Goal: Transaction & Acquisition: Download file/media

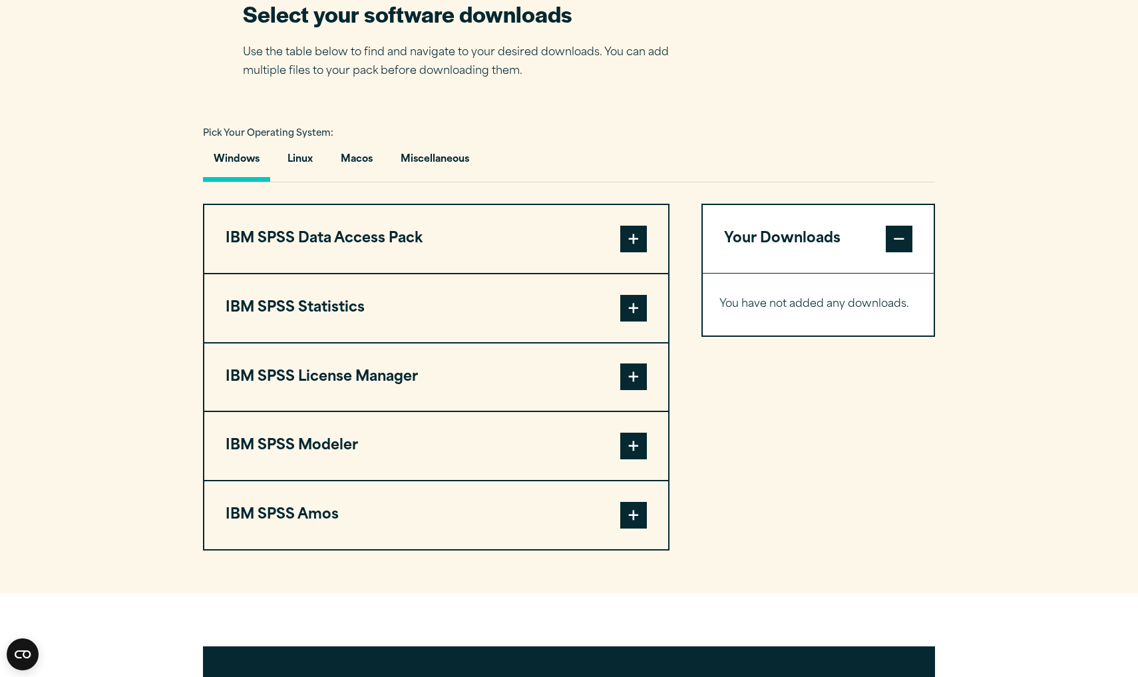
scroll to position [874, 0]
click at [547, 301] on button "IBM SPSS Statistics" at bounding box center [436, 308] width 464 height 68
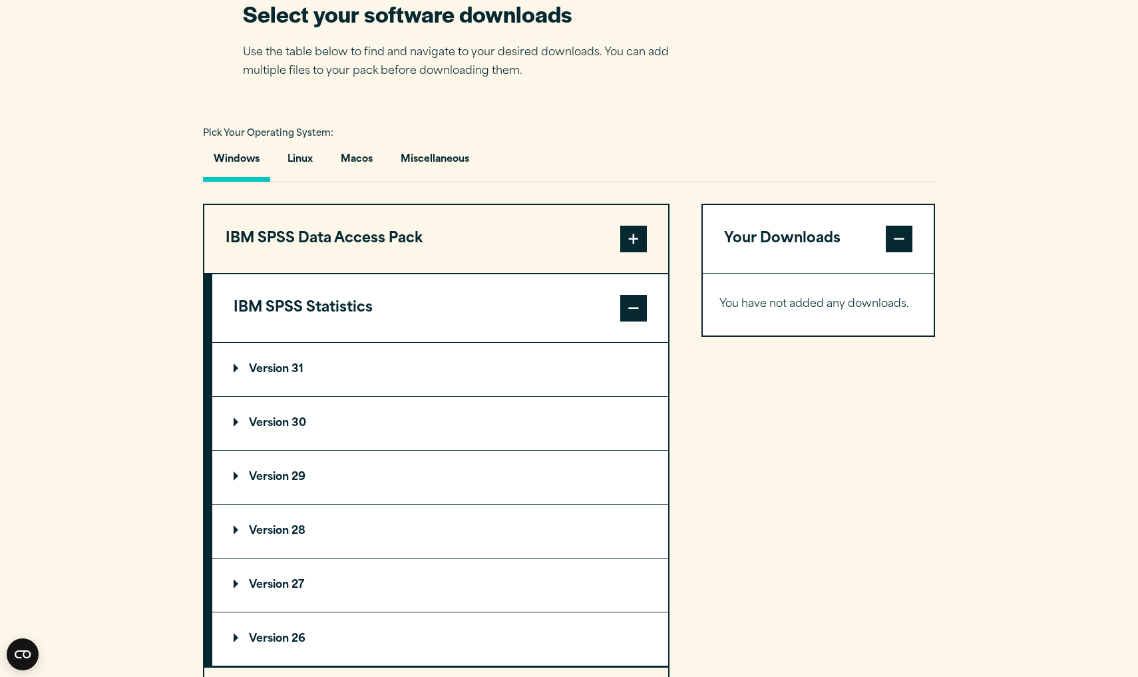
click at [303, 371] on p "Version 31" at bounding box center [269, 369] width 70 height 11
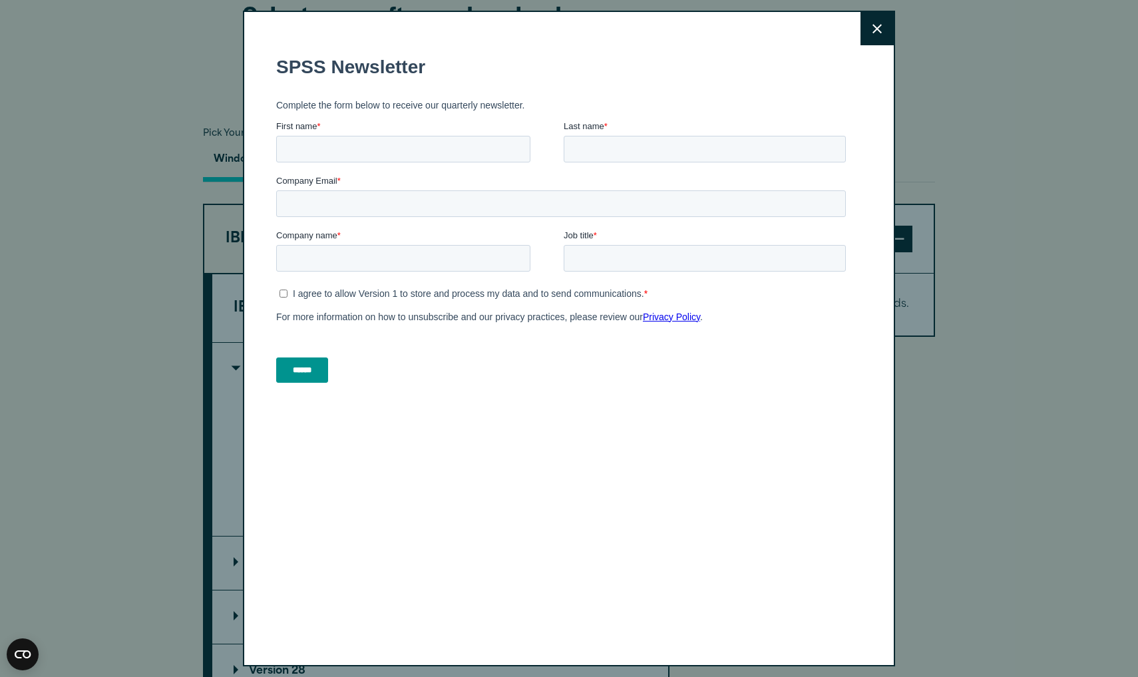
click at [874, 22] on button "Close" at bounding box center [876, 28] width 33 height 33
click at [877, 33] on button "Close" at bounding box center [876, 28] width 33 height 33
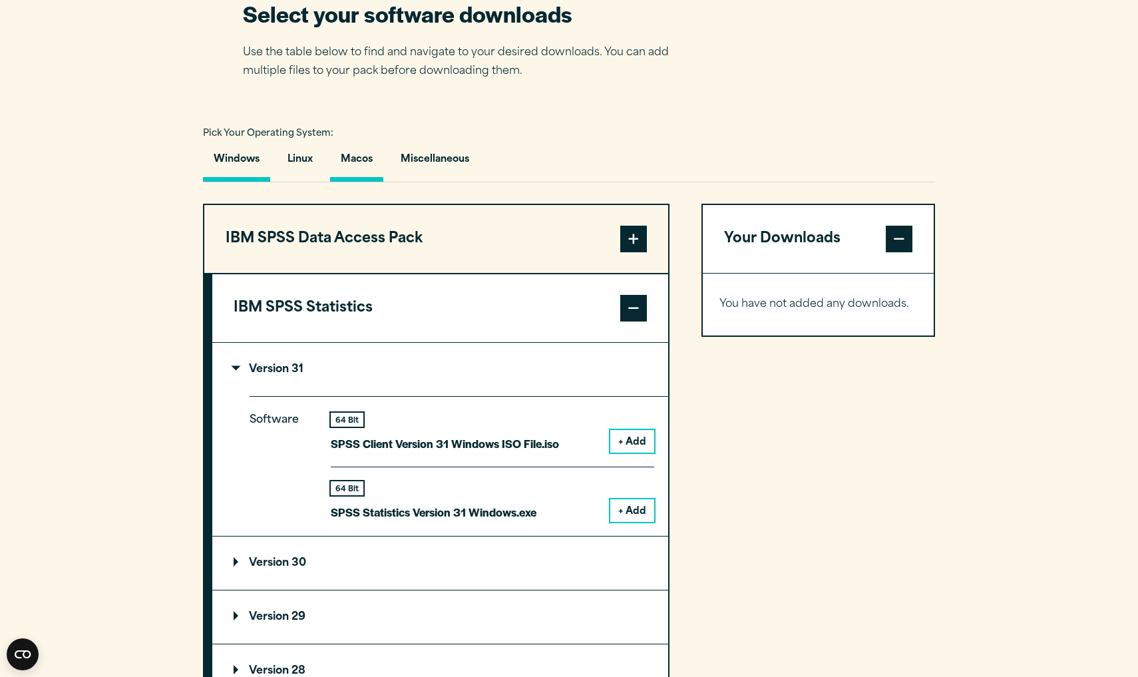
click at [353, 154] on button "Macos" at bounding box center [356, 163] width 53 height 38
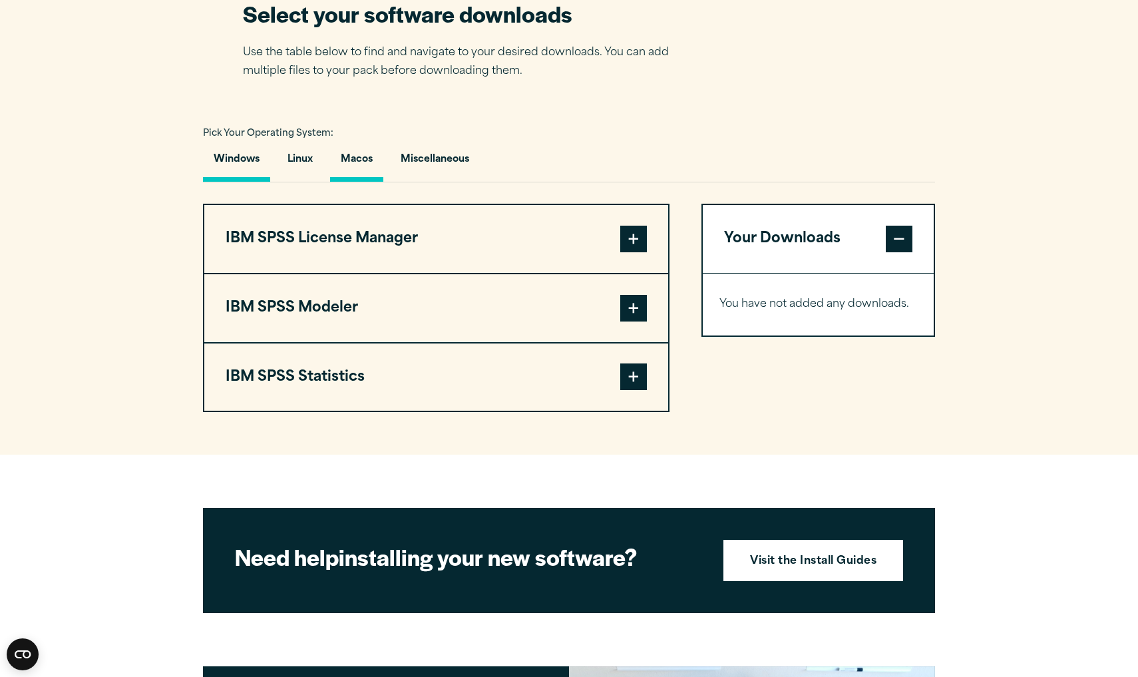
click at [248, 165] on button "Windows" at bounding box center [236, 163] width 67 height 38
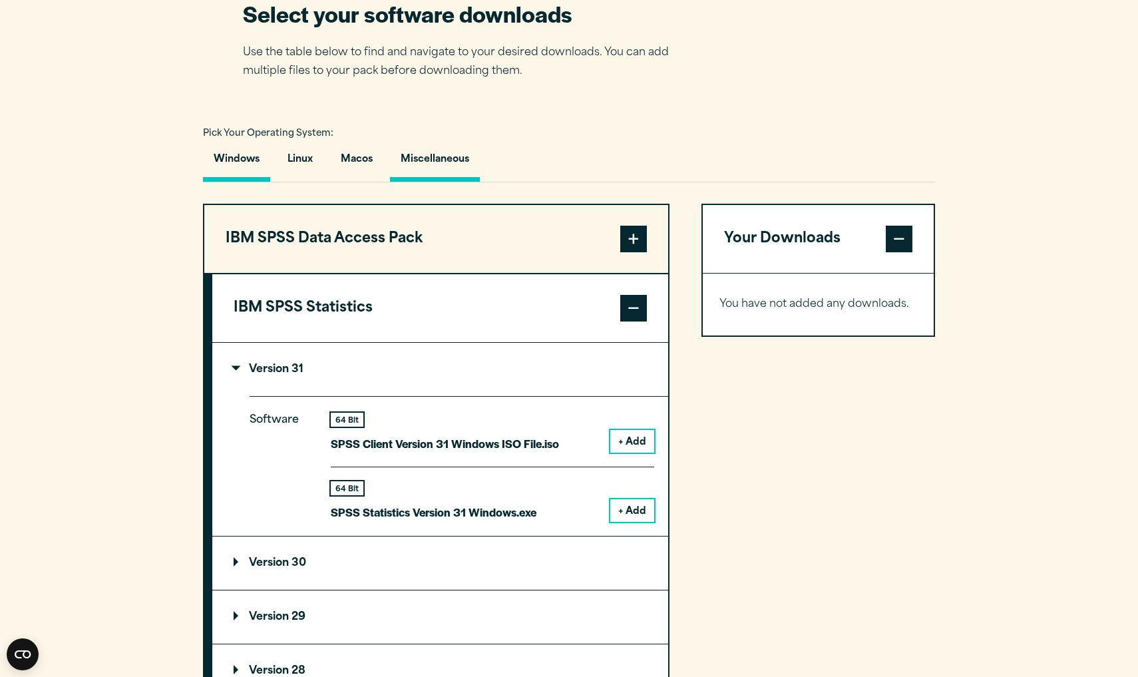
click at [430, 153] on button "Miscellaneous" at bounding box center [435, 163] width 90 height 38
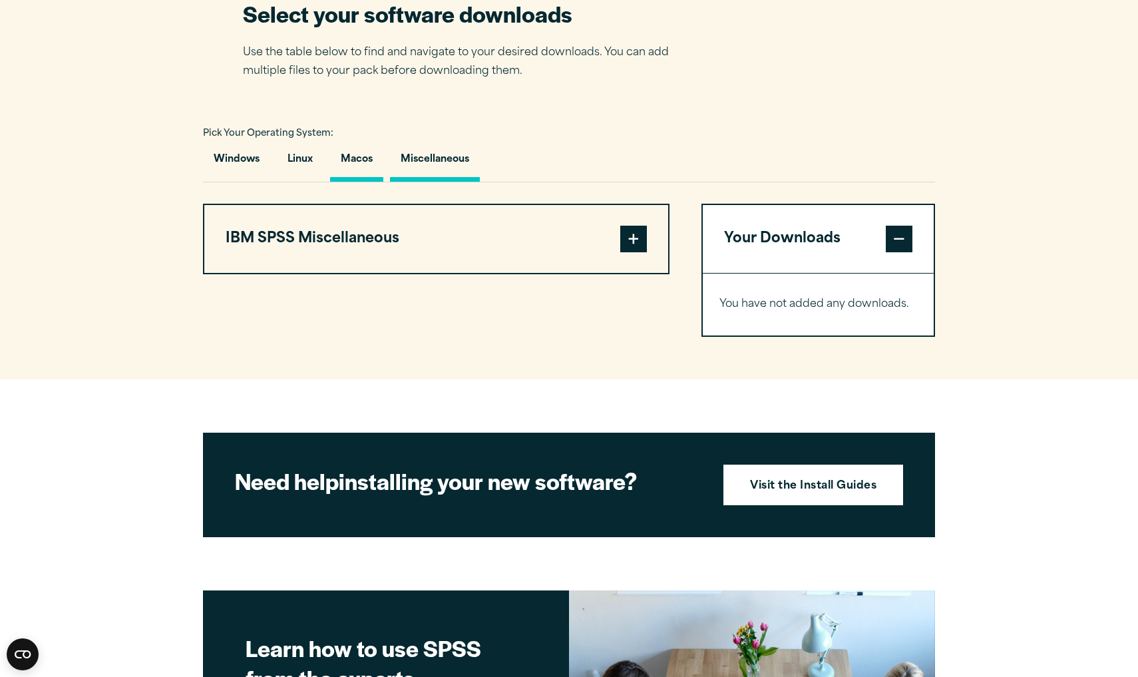
click at [356, 162] on button "Macos" at bounding box center [356, 163] width 53 height 38
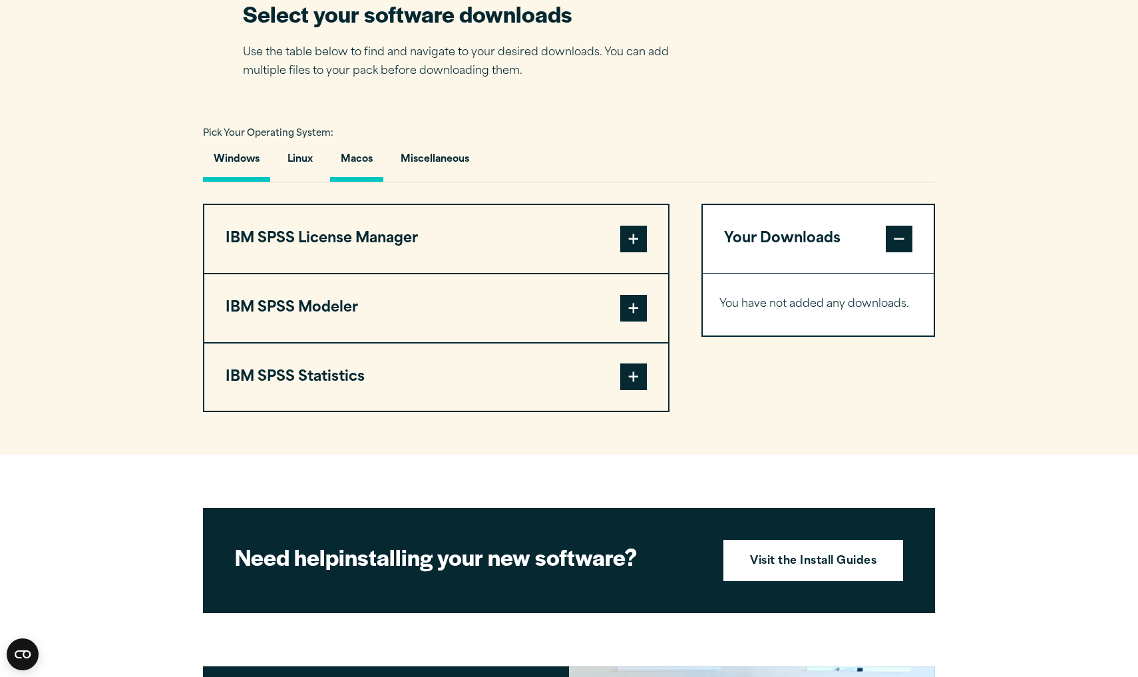
click at [229, 166] on button "Windows" at bounding box center [236, 163] width 67 height 38
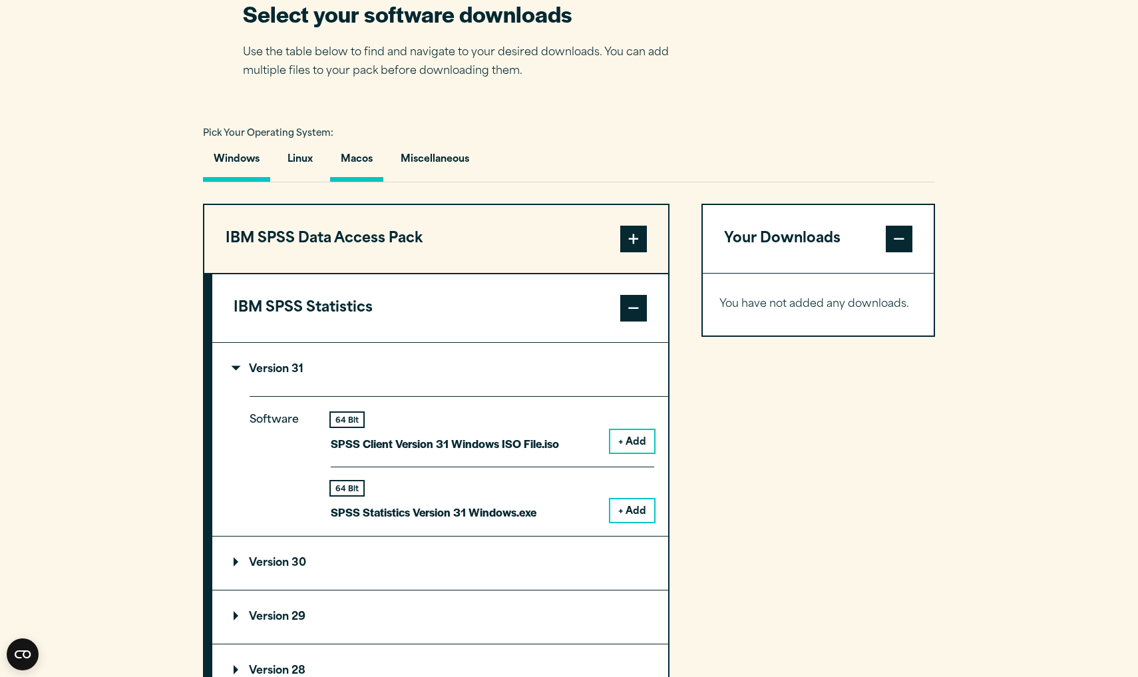
click at [339, 172] on button "Macos" at bounding box center [356, 163] width 53 height 38
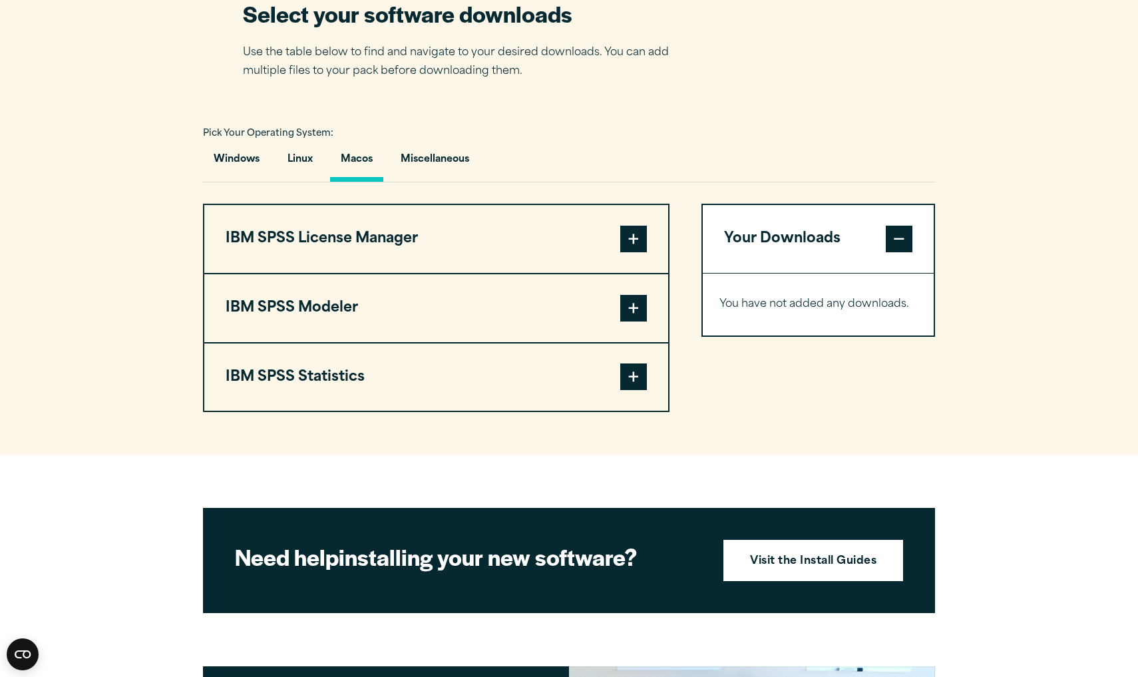
click at [387, 375] on button "IBM SPSS Statistics" at bounding box center [436, 377] width 464 height 68
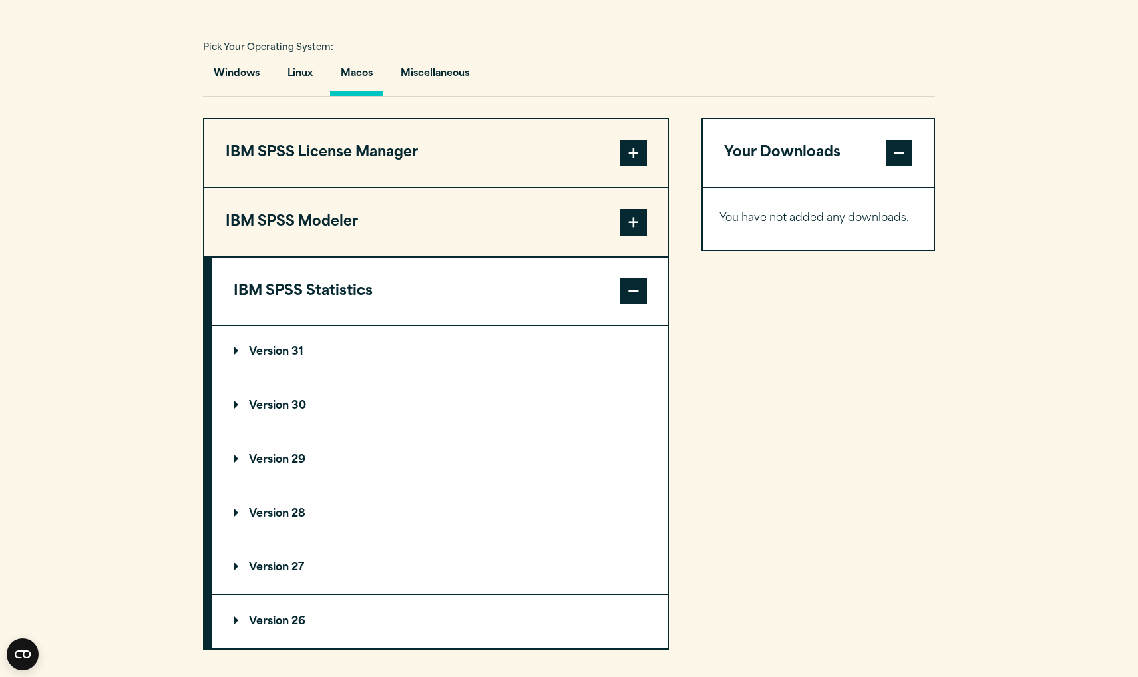
scroll to position [951, 0]
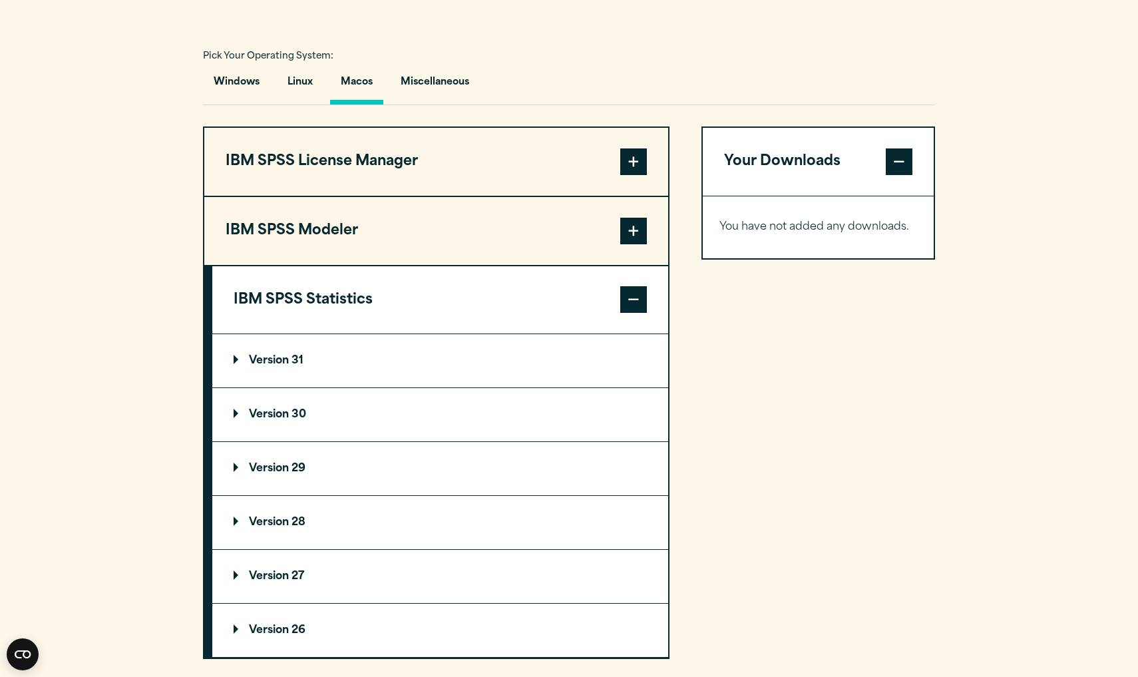
click at [322, 357] on summary "Version 31" at bounding box center [440, 360] width 456 height 53
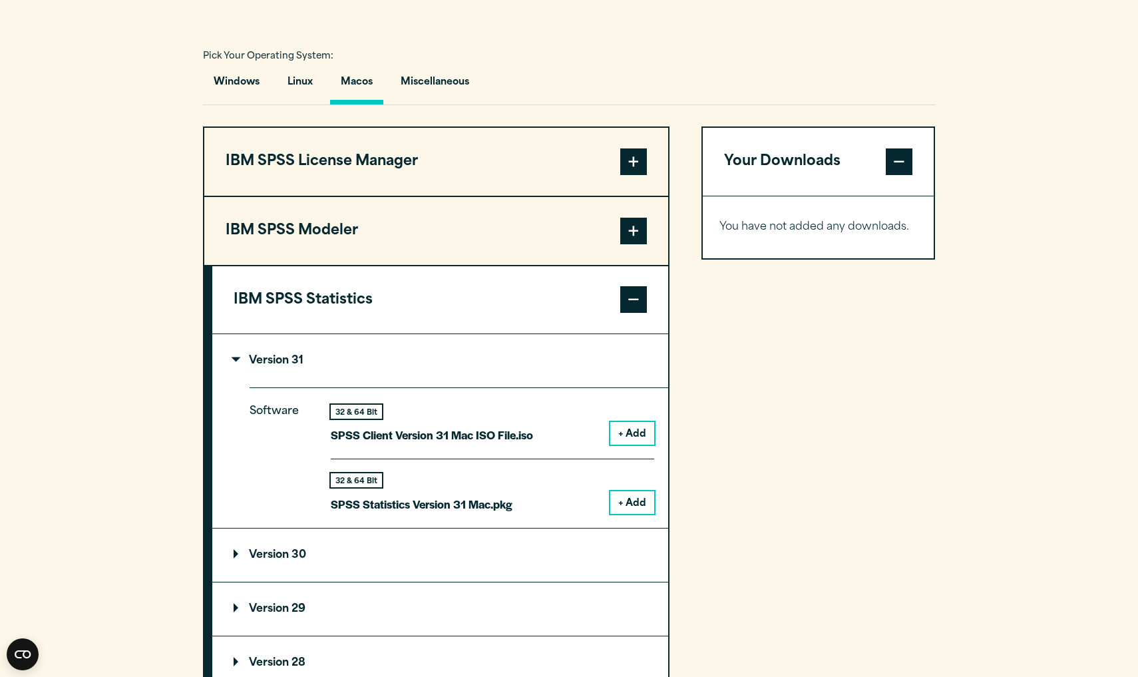
click at [627, 429] on button "+ Add" at bounding box center [632, 433] width 44 height 23
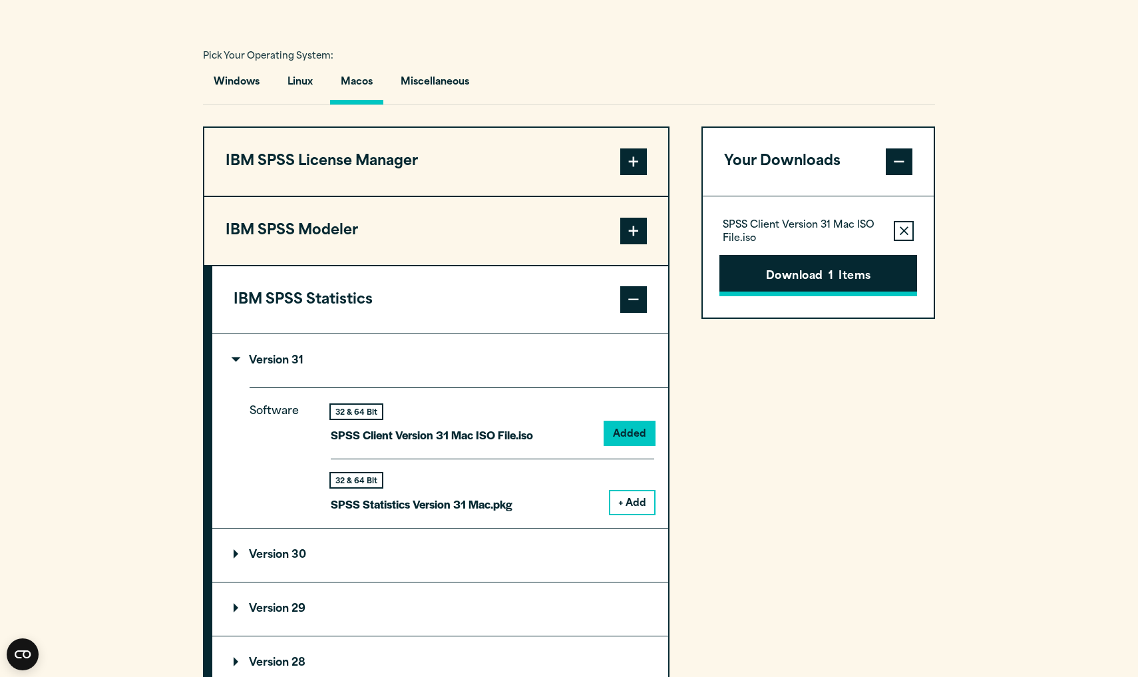
click at [850, 280] on button "Download 1 Items" at bounding box center [818, 275] width 198 height 41
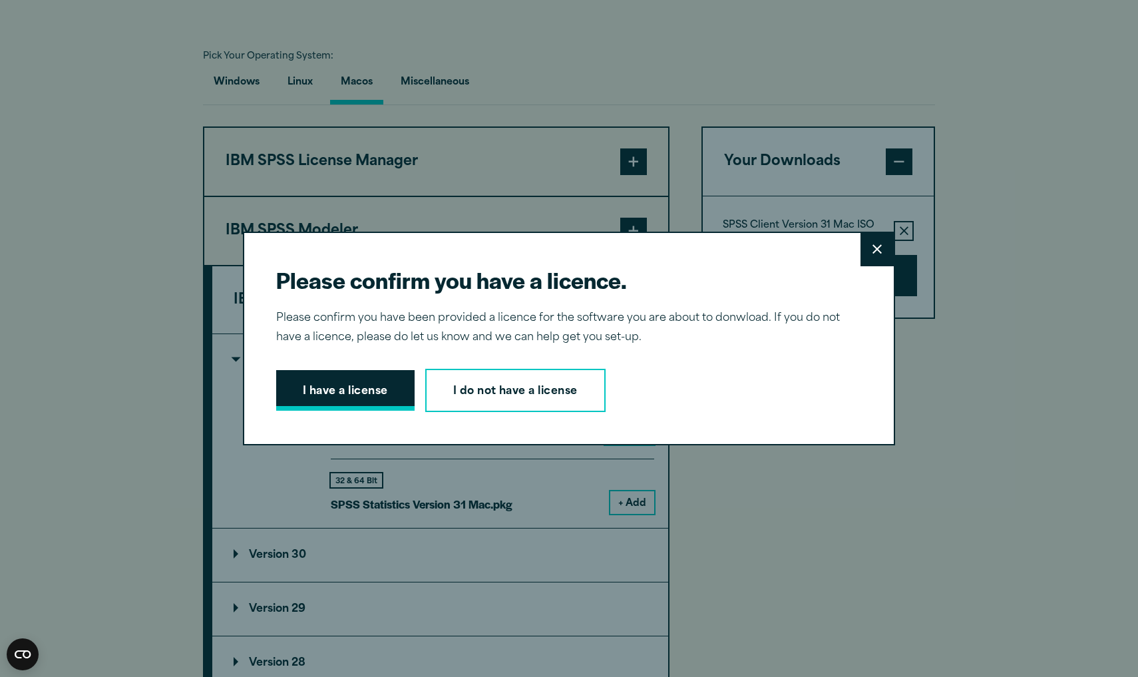
click at [348, 382] on button "I have a license" at bounding box center [345, 390] width 138 height 41
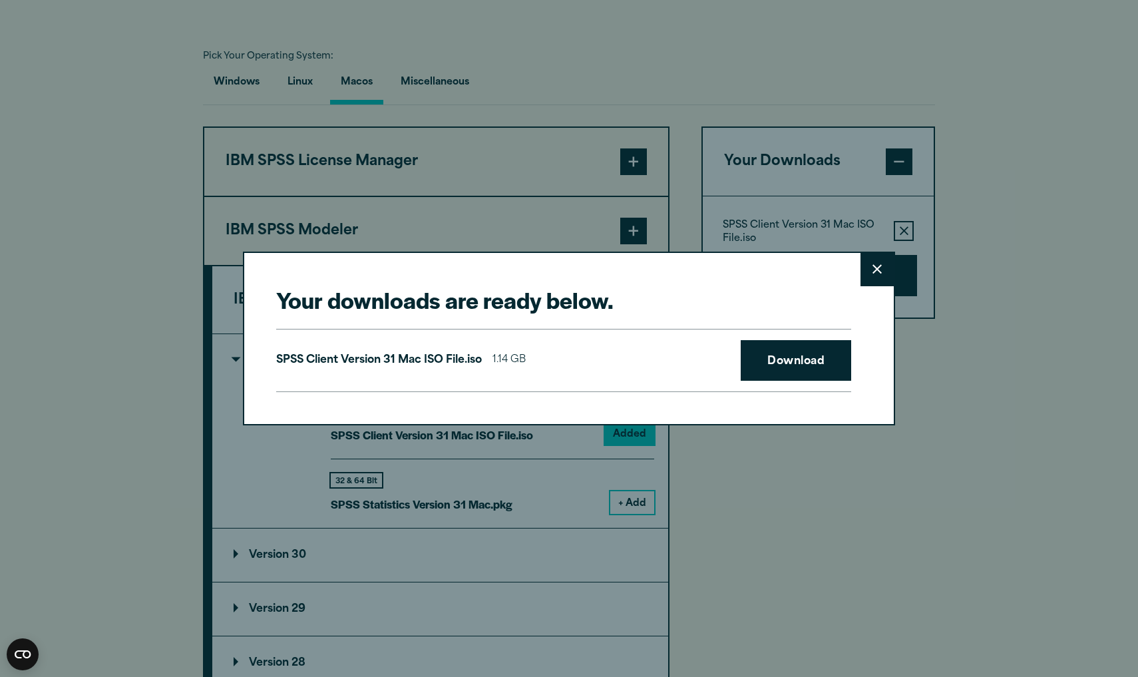
click at [526, 365] on span "1.14 GB" at bounding box center [508, 360] width 33 height 19
click at [761, 364] on link "Download" at bounding box center [796, 360] width 110 height 41
click at [878, 281] on button "Close" at bounding box center [876, 269] width 33 height 33
